Goal: Task Accomplishment & Management: Use online tool/utility

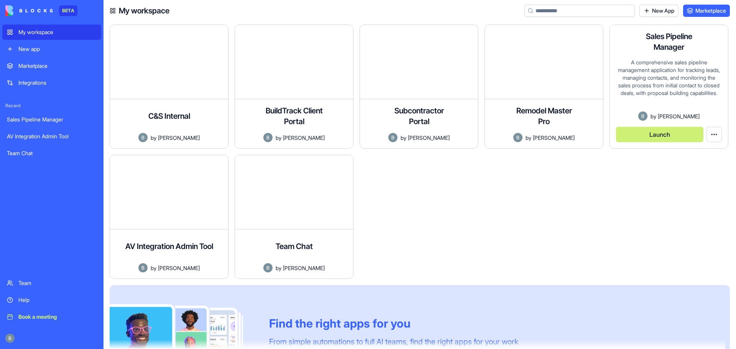
click at [663, 137] on button "Launch" at bounding box center [659, 134] width 87 height 15
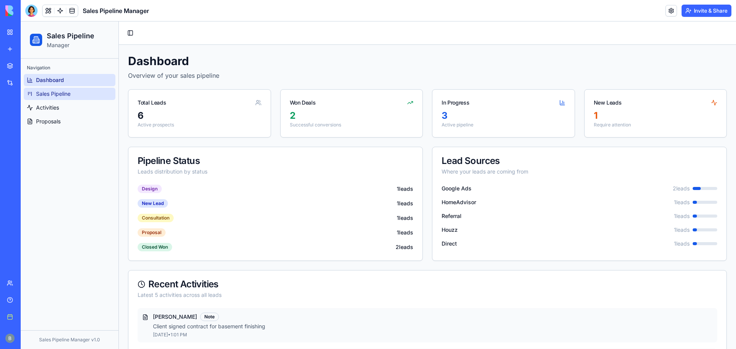
click at [86, 93] on link "Sales Pipeline" at bounding box center [70, 94] width 92 height 12
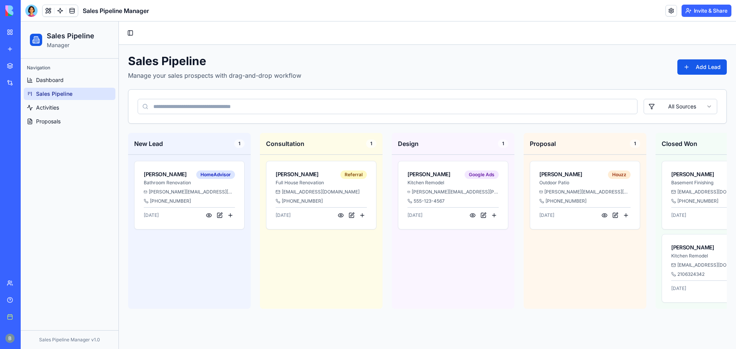
click at [80, 72] on div "Navigation" at bounding box center [70, 68] width 92 height 12
click at [74, 87] on ul "Dashboard Sales Pipeline Activities Proposals" at bounding box center [70, 101] width 92 height 54
click at [76, 71] on div "Navigation" at bounding box center [70, 68] width 92 height 12
click at [72, 79] on link "Dashboard" at bounding box center [70, 80] width 92 height 12
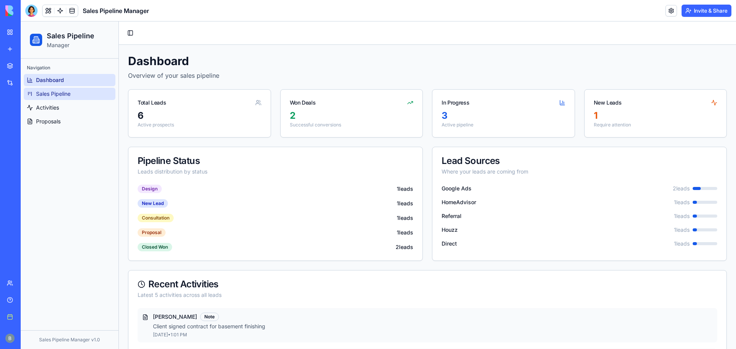
click at [66, 91] on span "Sales Pipeline" at bounding box center [53, 94] width 35 height 8
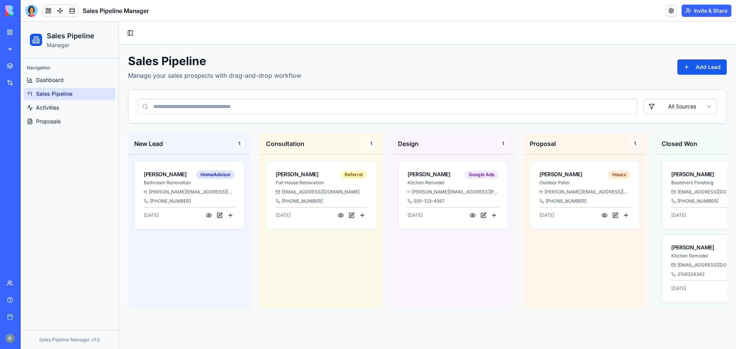
click at [69, 70] on div "Navigation" at bounding box center [70, 68] width 92 height 12
click at [207, 214] on button at bounding box center [208, 215] width 9 height 9
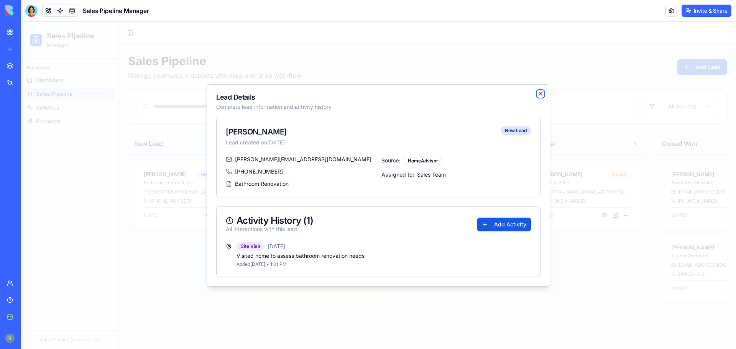
click at [539, 91] on icon "button" at bounding box center [541, 94] width 6 height 6
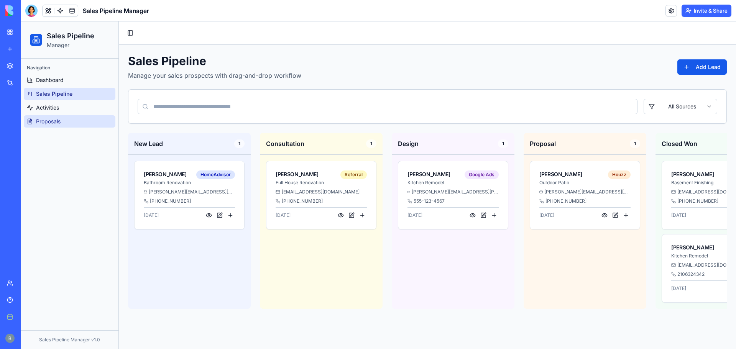
click at [59, 125] on span "Proposals" at bounding box center [48, 122] width 25 height 8
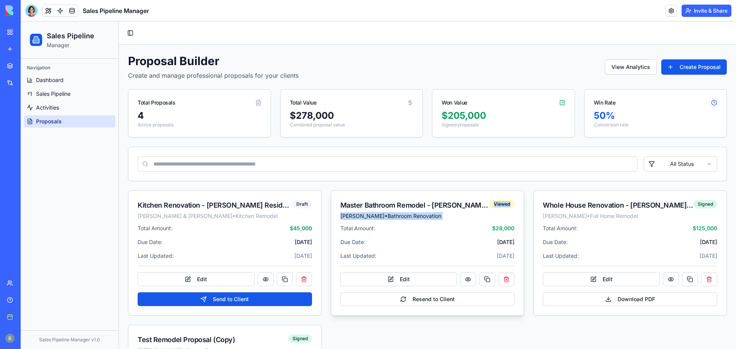
drag, startPoint x: 484, startPoint y: 203, endPoint x: 517, endPoint y: 204, distance: 33.4
click at [520, 205] on div "Master Bathroom [PERSON_NAME] Home [PERSON_NAME] • Bathroom Renovation Viewed T…" at bounding box center [428, 253] width 194 height 125
click at [505, 201] on div "Viewed" at bounding box center [502, 204] width 25 height 8
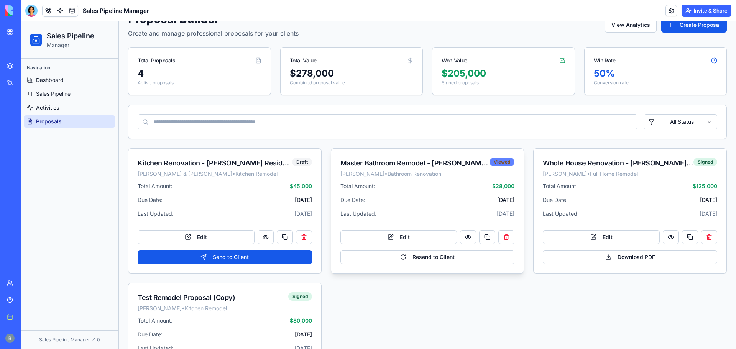
scroll to position [110, 0]
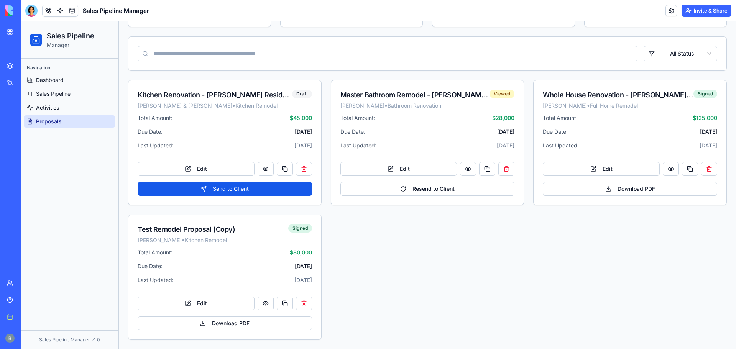
click at [385, 242] on div "Kitchen Renovation - [PERSON_NAME] Residence [PERSON_NAME] & [PERSON_NAME] • Ki…" at bounding box center [427, 210] width 599 height 260
click at [295, 227] on div "Signed" at bounding box center [300, 228] width 24 height 8
click at [498, 94] on div "Viewed" at bounding box center [502, 94] width 25 height 8
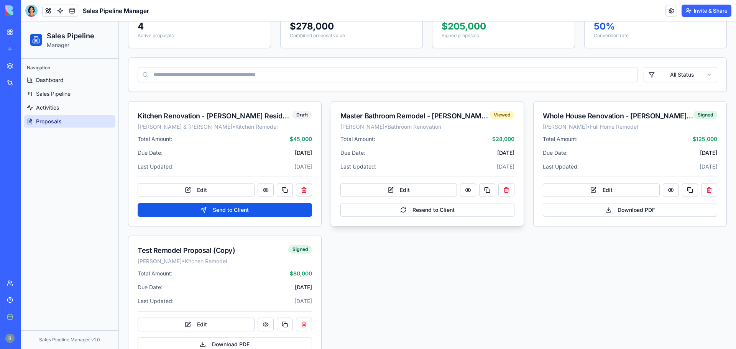
scroll to position [72, 0]
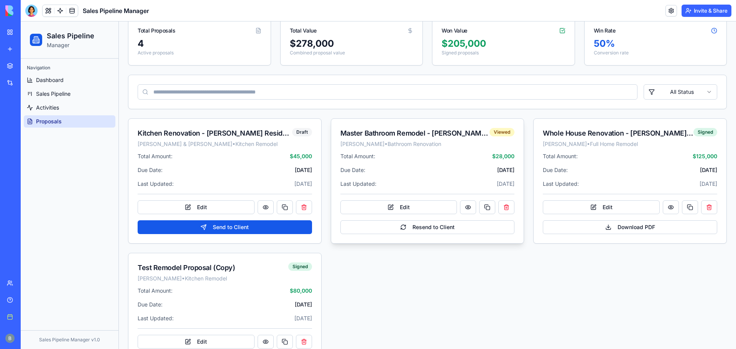
click at [439, 141] on div "[PERSON_NAME] • Bathroom Renovation" at bounding box center [415, 144] width 150 height 8
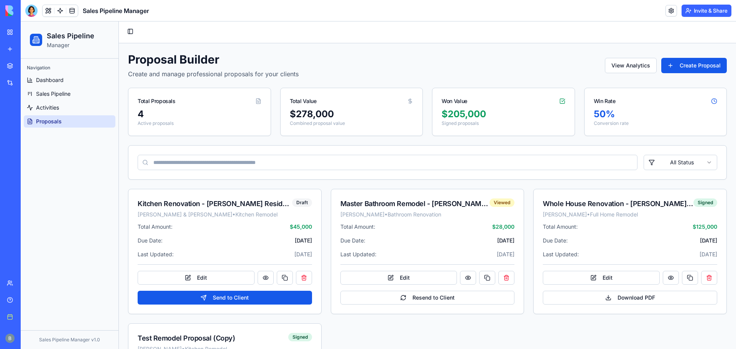
scroll to position [0, 0]
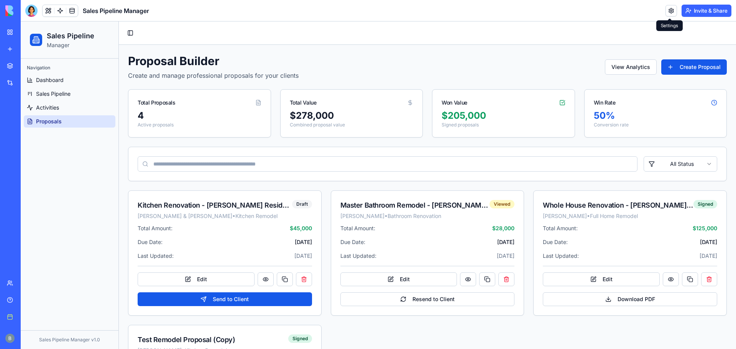
click at [674, 11] on link at bounding box center [672, 11] width 12 height 12
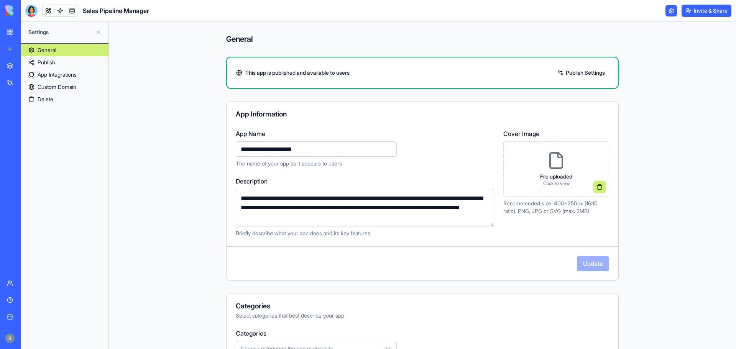
click at [697, 11] on button "Invite & Share" at bounding box center [707, 11] width 50 height 12
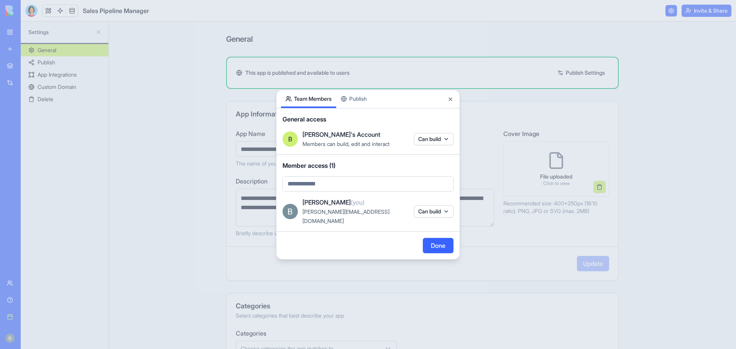
click at [336, 100] on button "Team Members" at bounding box center [308, 99] width 55 height 18
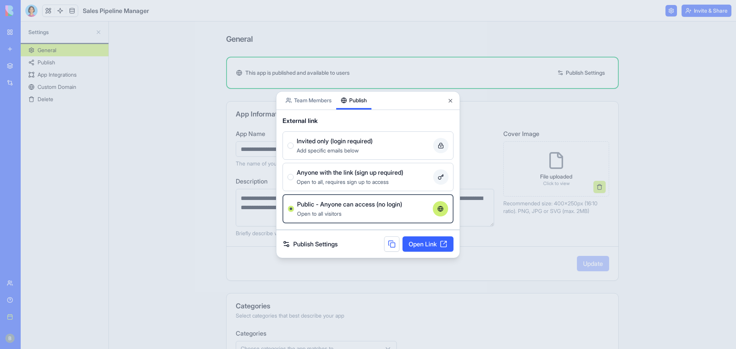
click at [368, 97] on button "Publish" at bounding box center [353, 101] width 35 height 18
click at [378, 150] on div "Add specific emails below" at bounding box center [363, 150] width 133 height 9
click at [294, 149] on button "Invited only (login required) Add specific emails below" at bounding box center [291, 146] width 6 height 6
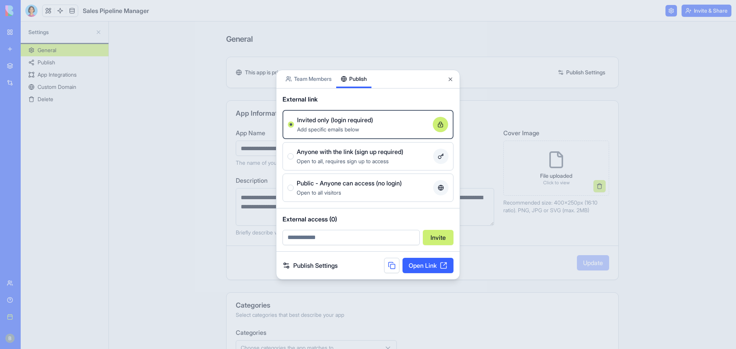
click at [423, 265] on link "Open Link" at bounding box center [428, 265] width 51 height 15
click at [455, 82] on div "Share App Team Members Publish" at bounding box center [367, 79] width 183 height 18
click at [452, 79] on button "Close" at bounding box center [450, 79] width 6 height 6
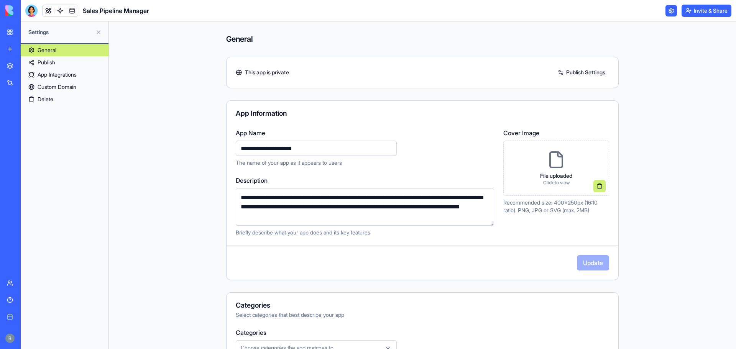
click at [90, 36] on div "Settings" at bounding box center [65, 31] width 88 height 21
drag, startPoint x: 111, startPoint y: 30, endPoint x: 103, endPoint y: 33, distance: 8.3
click at [112, 30] on div "**********" at bounding box center [422, 185] width 627 height 328
click at [99, 33] on button at bounding box center [98, 32] width 12 height 12
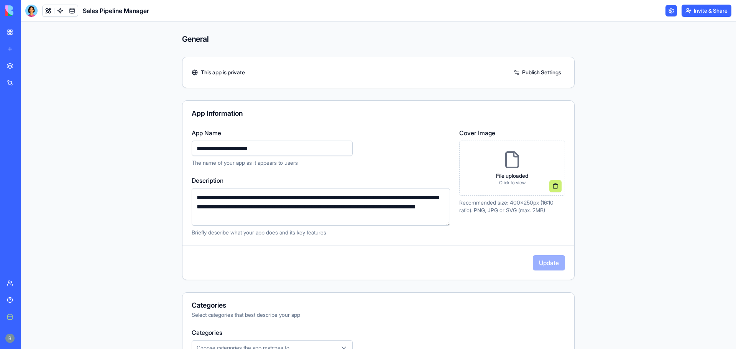
click at [38, 10] on div "Sales Pipeline Manager" at bounding box center [87, 11] width 124 height 12
click at [47, 10] on link at bounding box center [49, 11] width 12 height 12
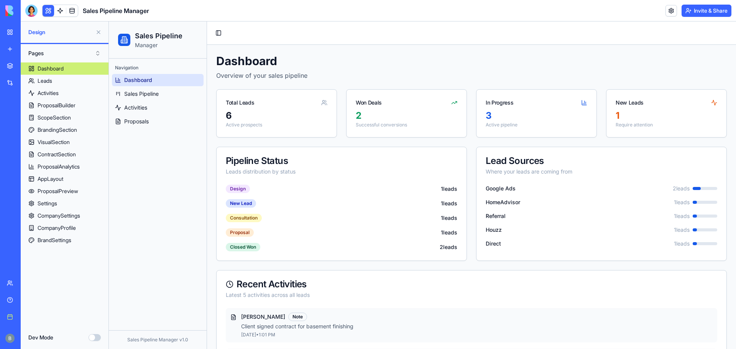
scroll to position [175, 0]
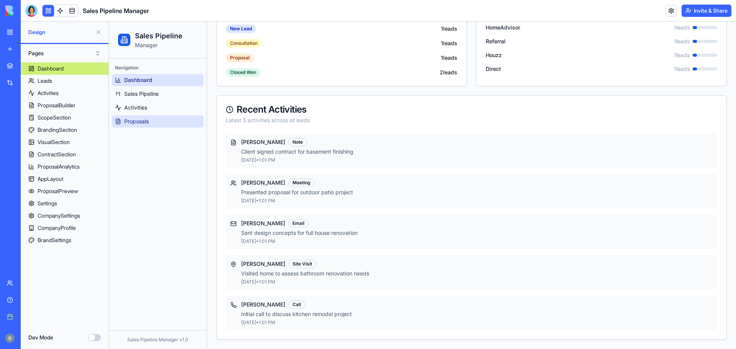
click at [165, 118] on link "Proposals" at bounding box center [158, 121] width 92 height 12
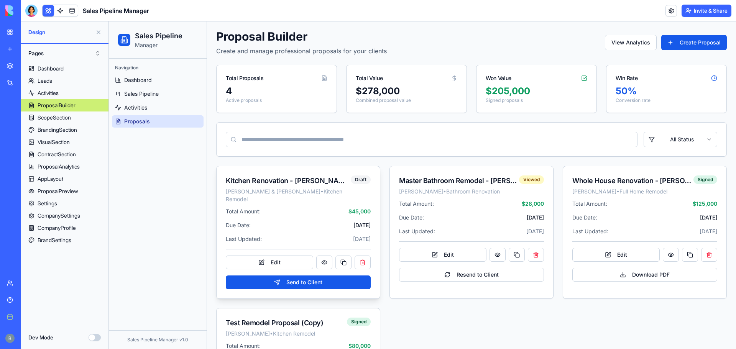
scroll to position [38, 0]
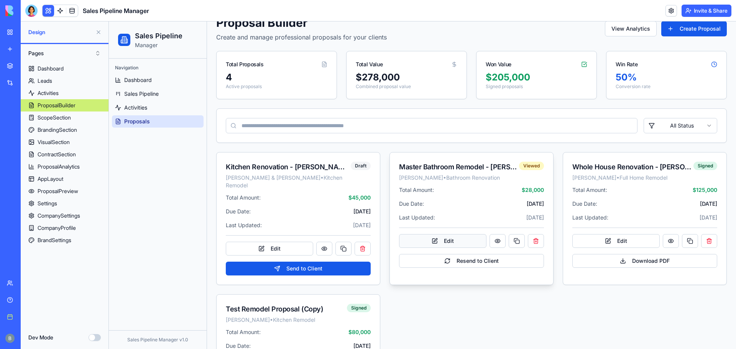
click at [461, 240] on button "Edit" at bounding box center [442, 241] width 87 height 14
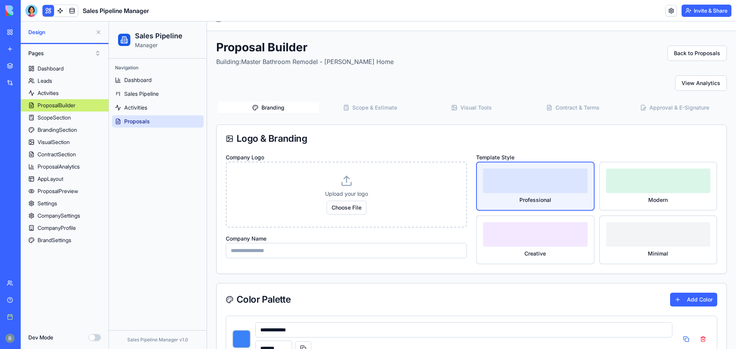
scroll to position [0, 0]
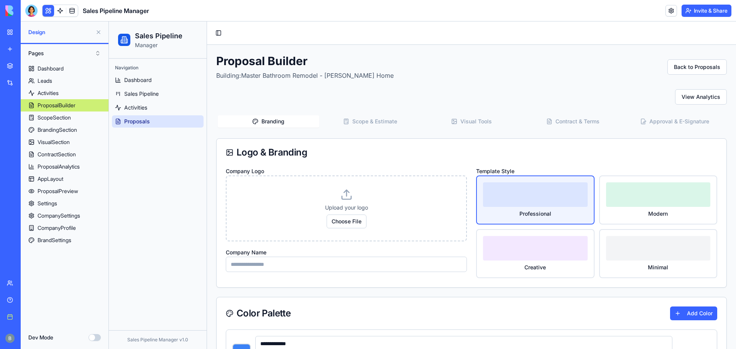
click at [387, 124] on button "Scope & Estimate" at bounding box center [370, 121] width 102 height 12
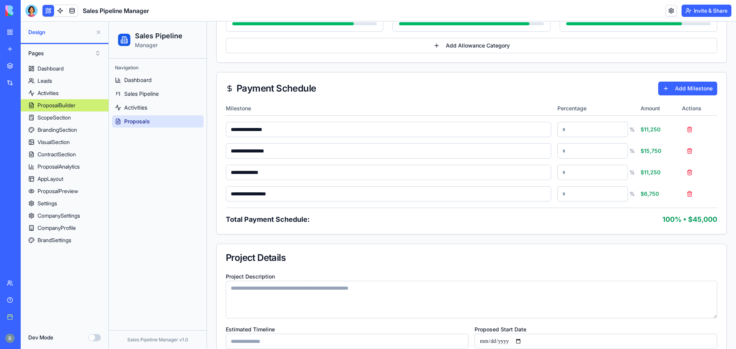
scroll to position [844, 0]
click at [607, 196] on input "**" at bounding box center [593, 193] width 71 height 15
